Goal: Task Accomplishment & Management: Use online tool/utility

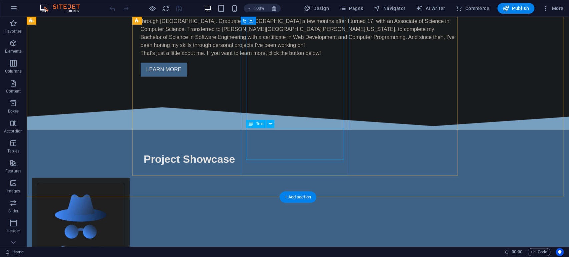
scroll to position [118, 0]
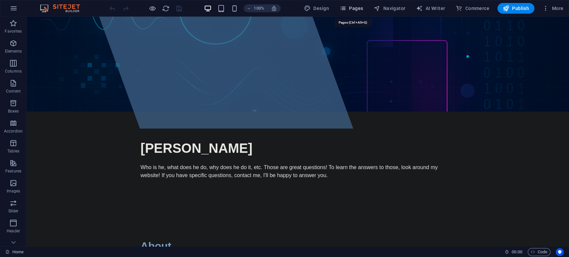
click at [363, 10] on span "Pages" at bounding box center [351, 8] width 23 height 7
click at [358, 8] on span "Pages" at bounding box center [351, 8] width 23 height 7
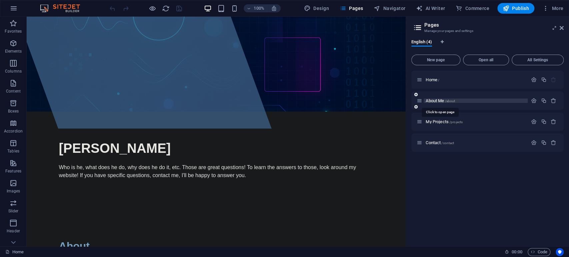
click at [438, 101] on span "About Me /about" at bounding box center [440, 100] width 29 height 5
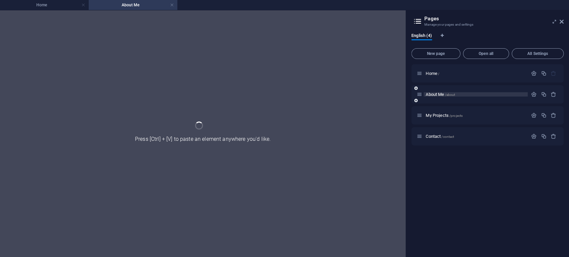
scroll to position [0, 0]
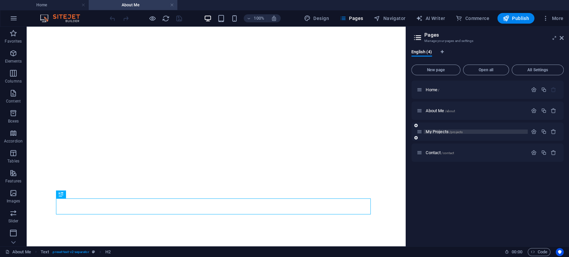
click at [437, 132] on span "My Projects /projects" at bounding box center [444, 131] width 37 height 5
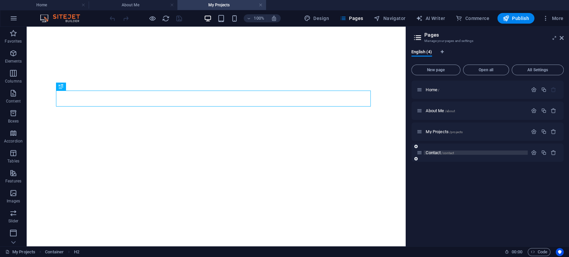
click at [435, 152] on span "Contact /contact" at bounding box center [440, 152] width 28 height 5
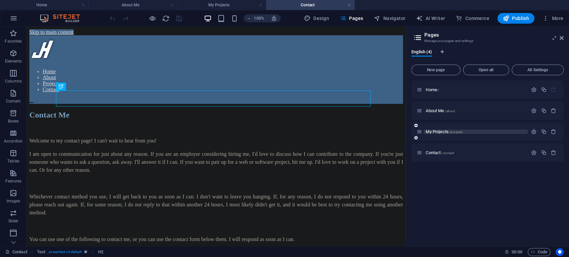
click at [435, 132] on span "My Projects /projects" at bounding box center [444, 131] width 37 height 5
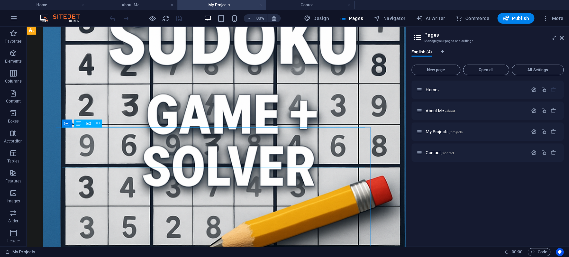
scroll to position [412, 0]
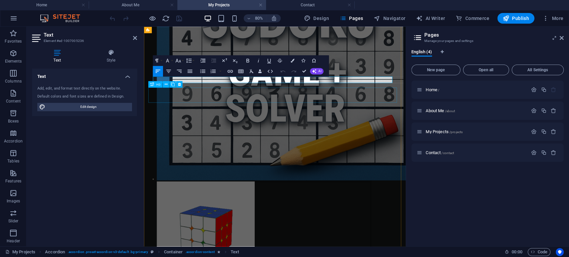
scroll to position [409, 0]
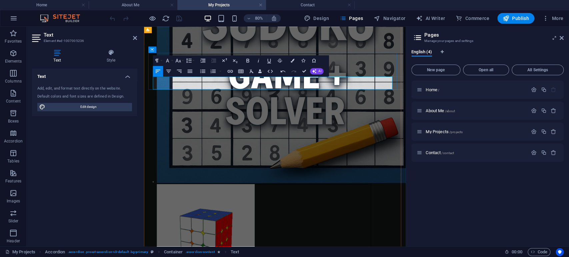
click at [442, 199] on div "Home / About Me /about My Projects /projects Contact /contact" at bounding box center [488, 161] width 152 height 161
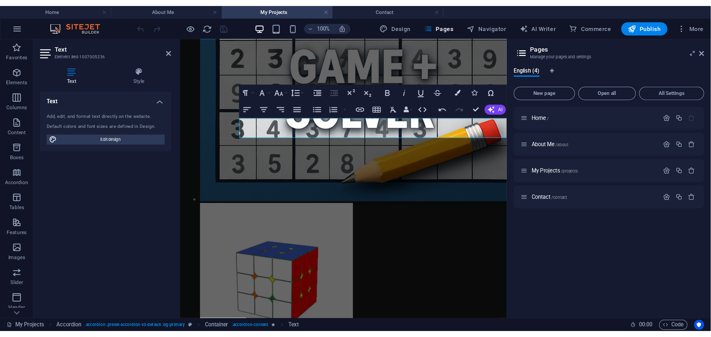
scroll to position [412, 0]
